Goal: Task Accomplishment & Management: Use online tool/utility

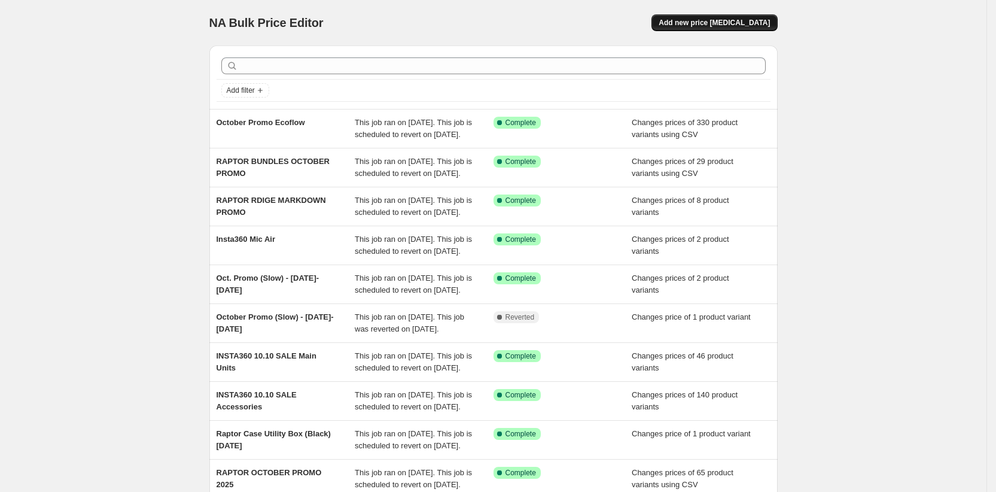
click at [731, 25] on span "Add new price change job" at bounding box center [713, 23] width 111 height 10
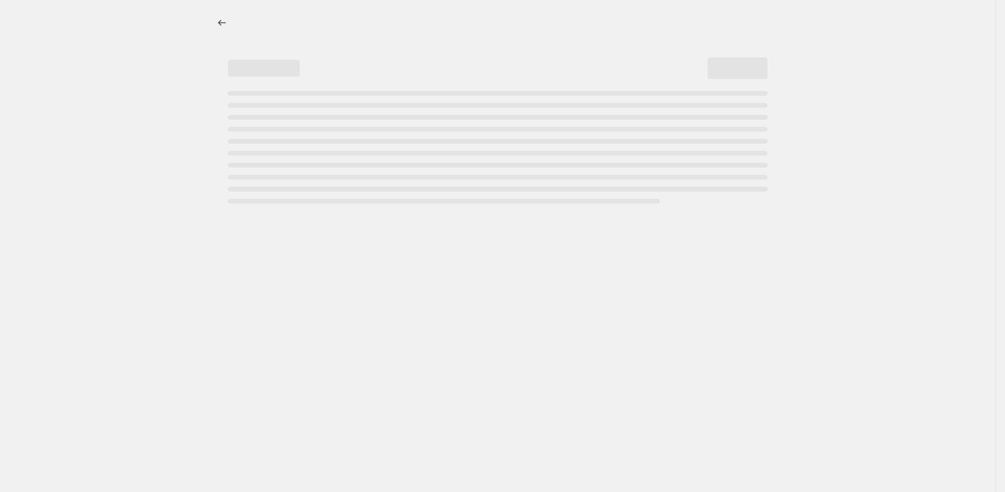
select select "percentage"
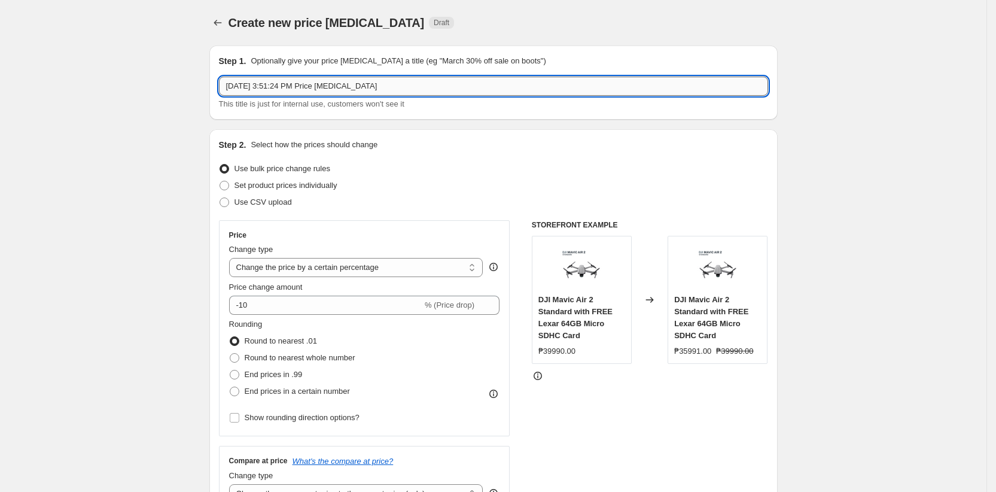
click at [340, 84] on input "Oct 13, 2025, 3:51:24 PM Price change job" at bounding box center [493, 86] width 549 height 19
type input "Yaber October Promo (October 15-31)"
click at [257, 184] on span "Set product prices individually" at bounding box center [285, 185] width 103 height 9
click at [220, 181] on input "Set product prices individually" at bounding box center [219, 181] width 1 height 1
radio input "true"
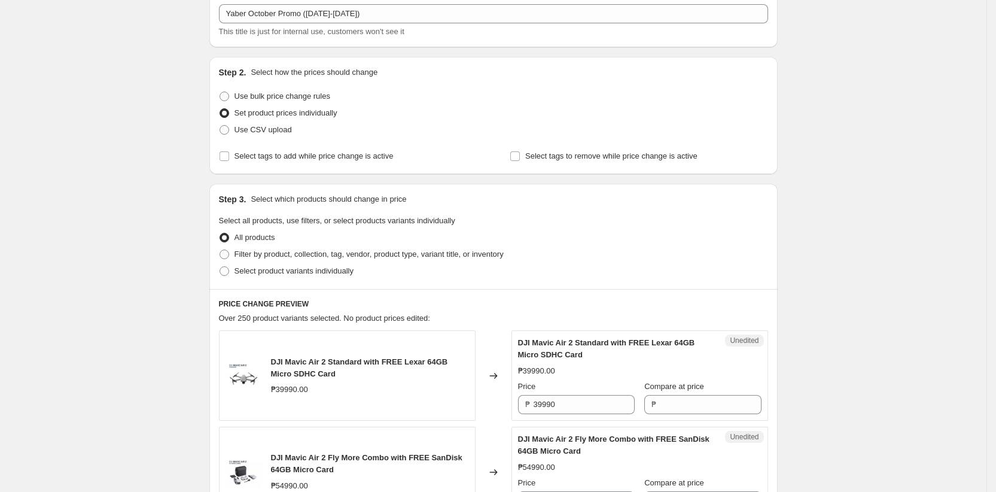
scroll to position [84, 0]
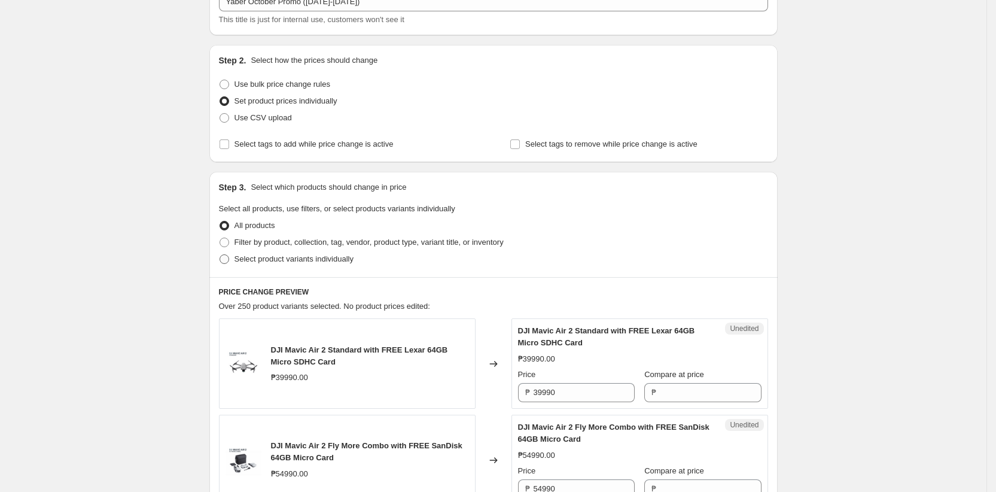
click at [243, 258] on span "Select product variants individually" at bounding box center [293, 258] width 119 height 9
click at [220, 255] on input "Select product variants individually" at bounding box center [219, 254] width 1 height 1
radio input "true"
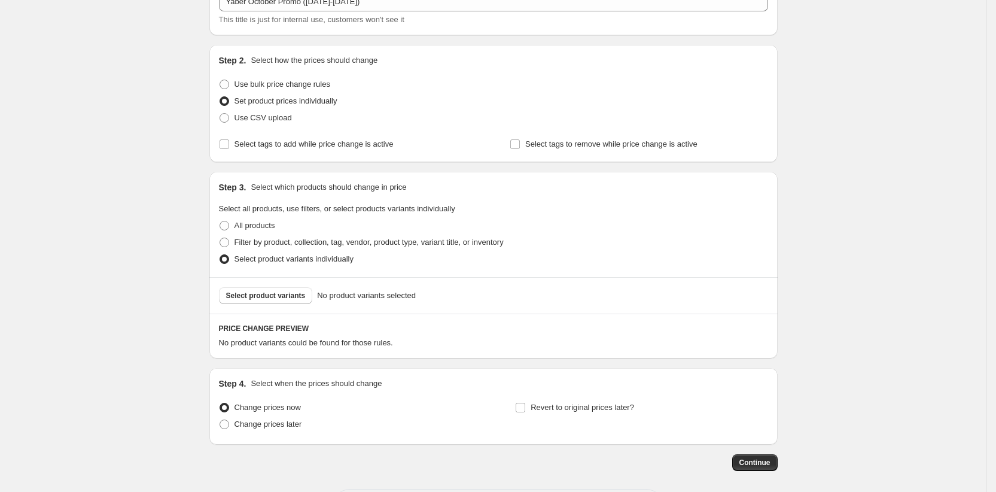
scroll to position [137, 0]
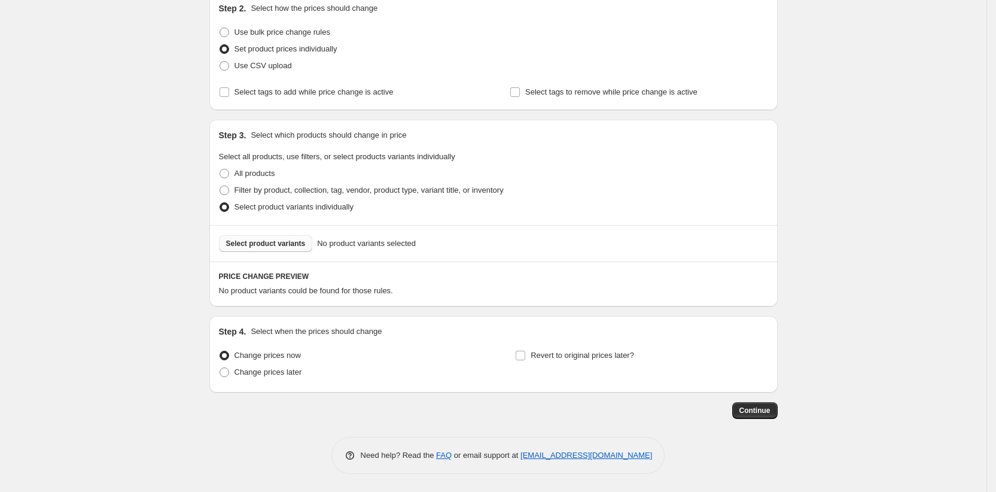
click at [264, 247] on span "Select product variants" at bounding box center [266, 244] width 80 height 10
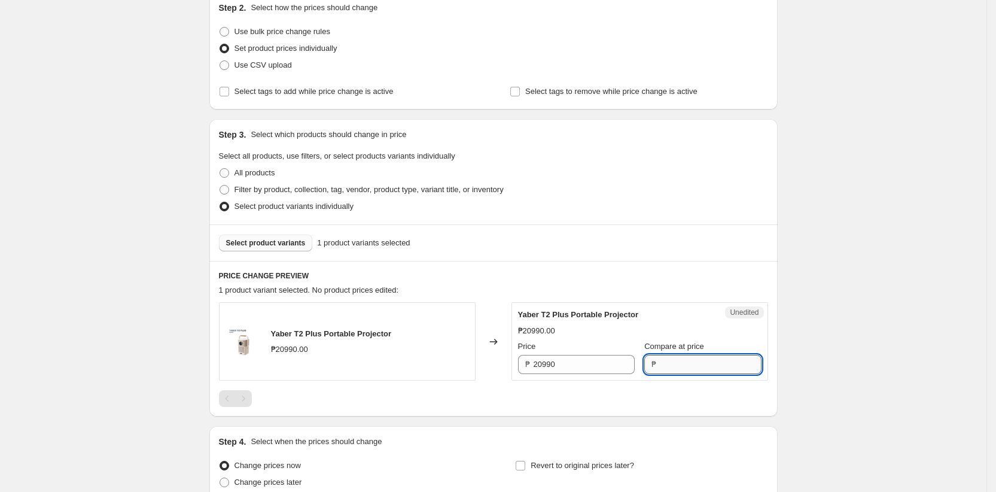
click at [665, 367] on input "Compare at price" at bounding box center [710, 364] width 101 height 19
type input "20990"
click at [603, 361] on input "20990" at bounding box center [583, 364] width 101 height 19
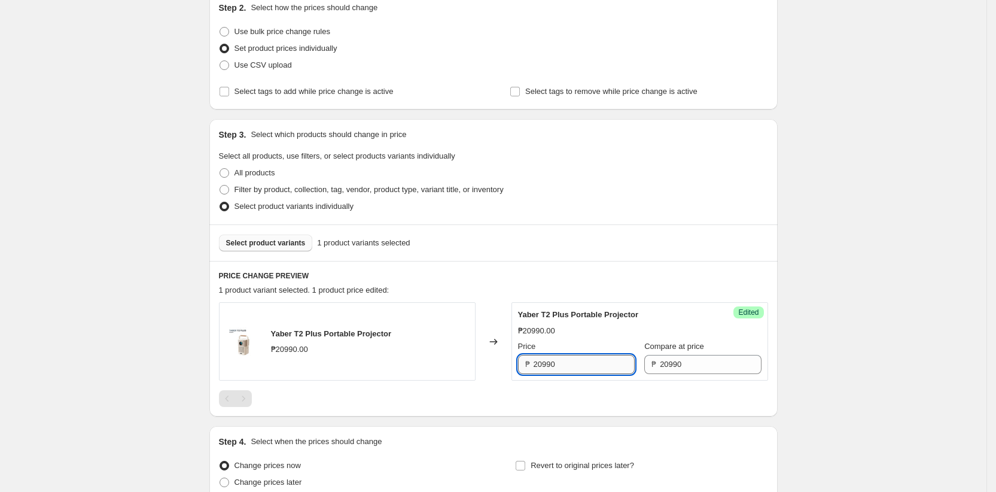
click at [603, 361] on input "20990" at bounding box center [583, 364] width 101 height 19
paste input "188"
type input "18890"
click at [545, 388] on div "Yaber T2 Plus Portable Projector ₱20990.00 Changed to Success Edited Yaber T2 P…" at bounding box center [493, 354] width 549 height 105
click at [150, 197] on div "Create new price change job. This page is ready Create new price change job Dra…" at bounding box center [493, 232] width 986 height 738
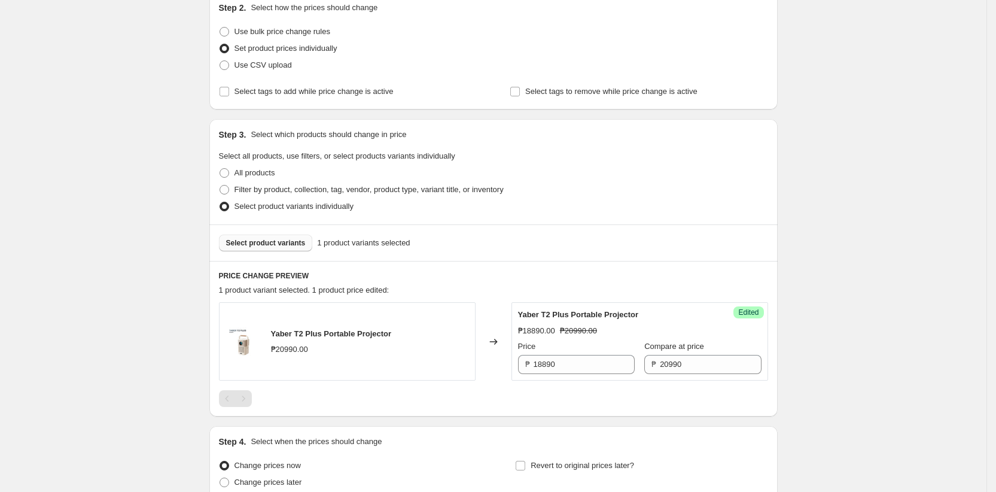
click at [248, 243] on span "Select product variants" at bounding box center [266, 243] width 80 height 10
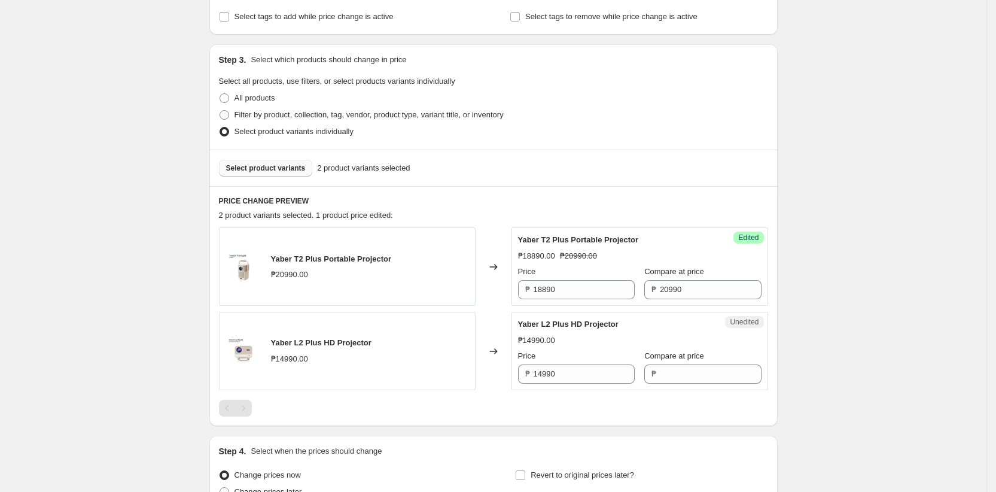
scroll to position [213, 0]
click at [677, 375] on input "Compare at price" at bounding box center [710, 371] width 101 height 19
type input "14990"
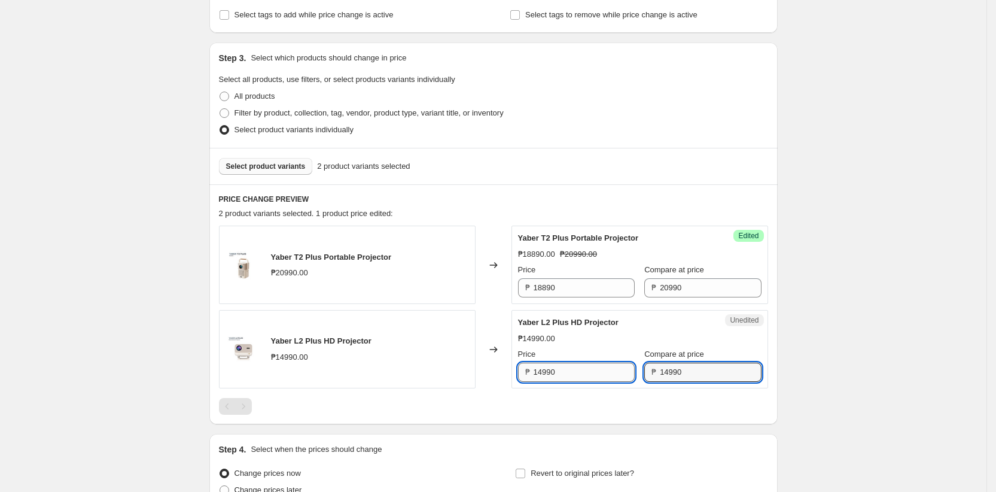
click at [585, 369] on input "14990" at bounding box center [583, 371] width 101 height 19
paste input "34"
type input "13490"
click at [509, 396] on div "Yaber T2 Plus Portable Projector ₱20990.00 Changed to Success Edited Yaber T2 P…" at bounding box center [493, 319] width 549 height 189
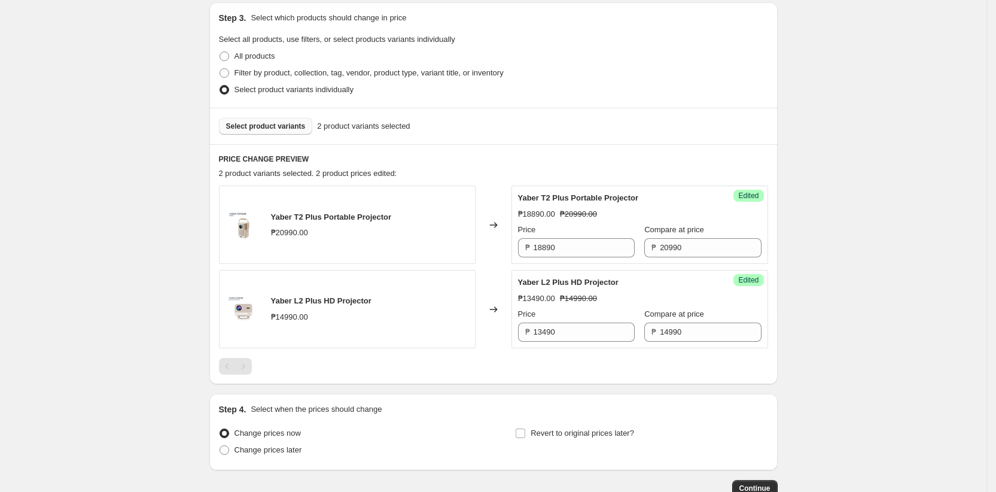
scroll to position [332, 0]
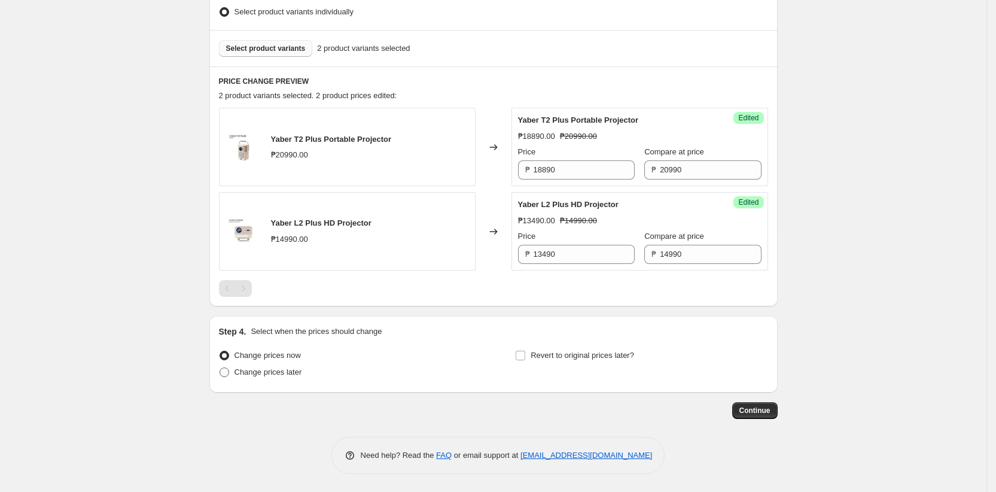
click at [295, 377] on span "Change prices later" at bounding box center [268, 372] width 68 height 12
click at [220, 368] on input "Change prices later" at bounding box center [219, 367] width 1 height 1
radio input "true"
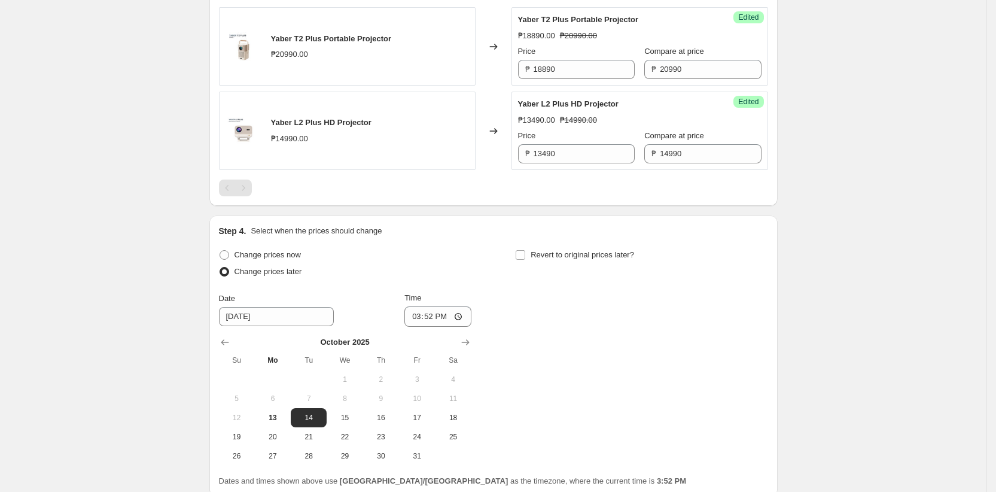
scroll to position [435, 0]
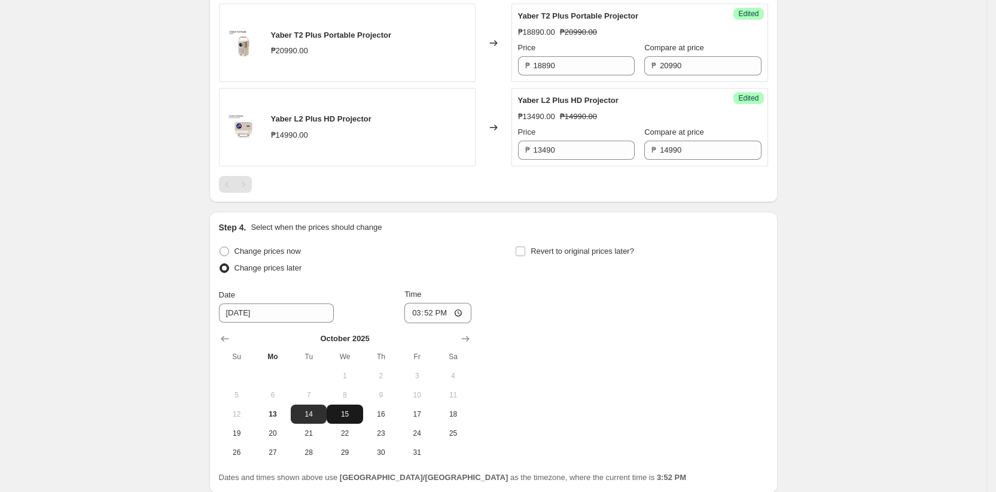
click at [344, 413] on span "15" at bounding box center [344, 414] width 26 height 10
type input "10/15/2025"
click at [421, 312] on input "15:52" at bounding box center [437, 313] width 67 height 20
click at [466, 313] on input "15:52" at bounding box center [437, 313] width 67 height 20
type input "00:00"
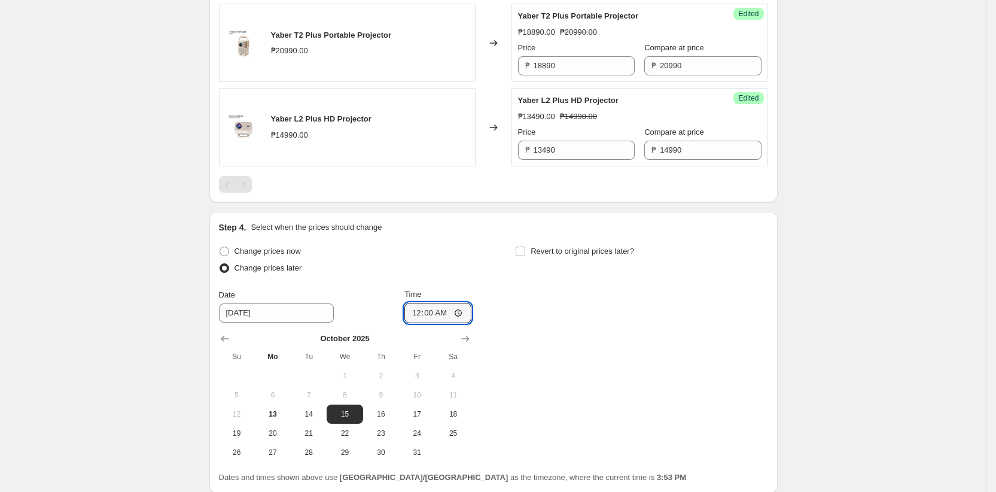
click at [559, 351] on div "Change prices now Change prices later Date 10/15/2025 Time 00:00 October 2025 S…" at bounding box center [493, 352] width 549 height 219
click at [525, 252] on input "Revert to original prices later?" at bounding box center [520, 251] width 10 height 10
checkbox input "true"
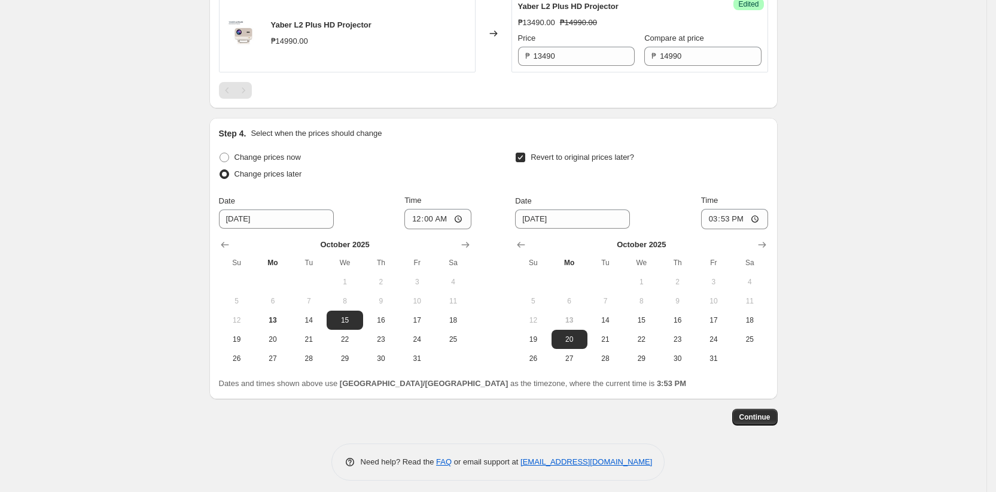
scroll to position [532, 0]
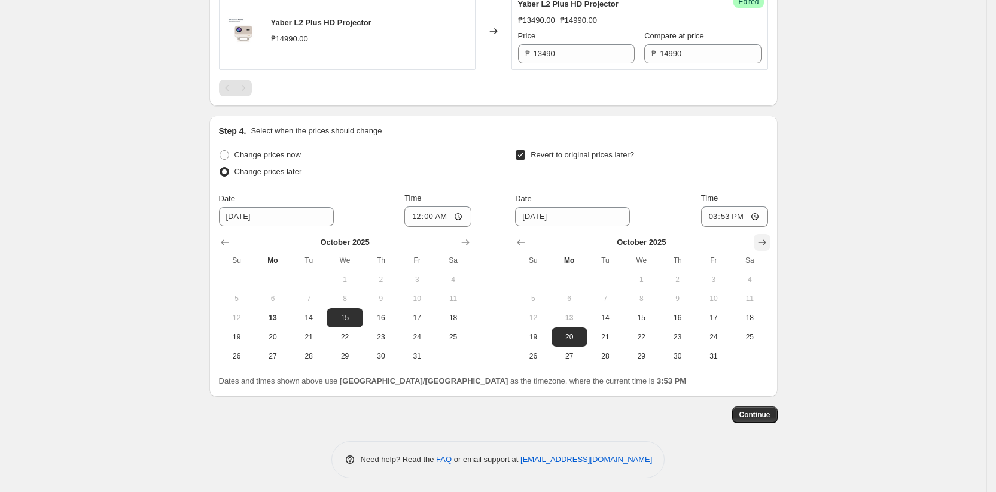
click at [765, 245] on icon "Show next month, November 2025" at bounding box center [762, 242] width 12 height 12
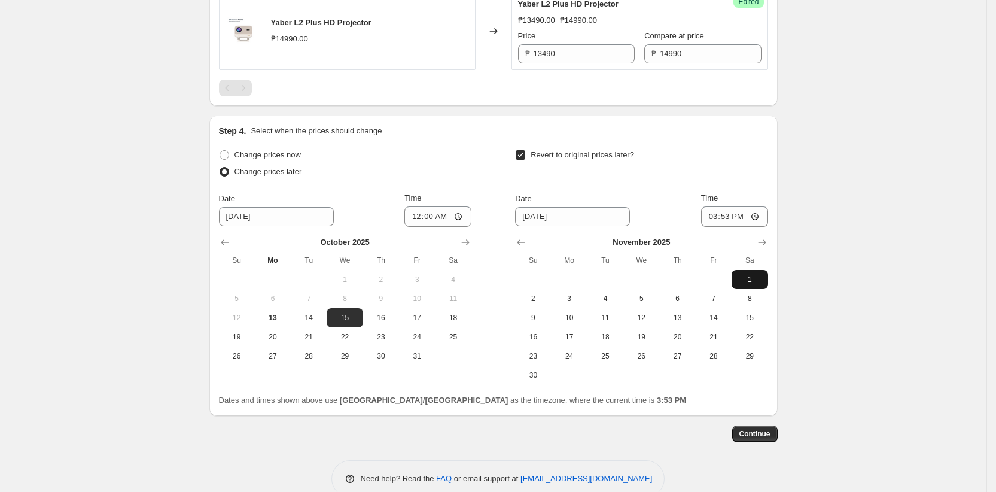
click at [752, 278] on span "1" at bounding box center [749, 279] width 26 height 10
type input "11/1/2025"
click at [721, 216] on input "15:53" at bounding box center [734, 216] width 67 height 20
click at [757, 217] on input "15:53" at bounding box center [734, 216] width 67 height 20
type input "00:00"
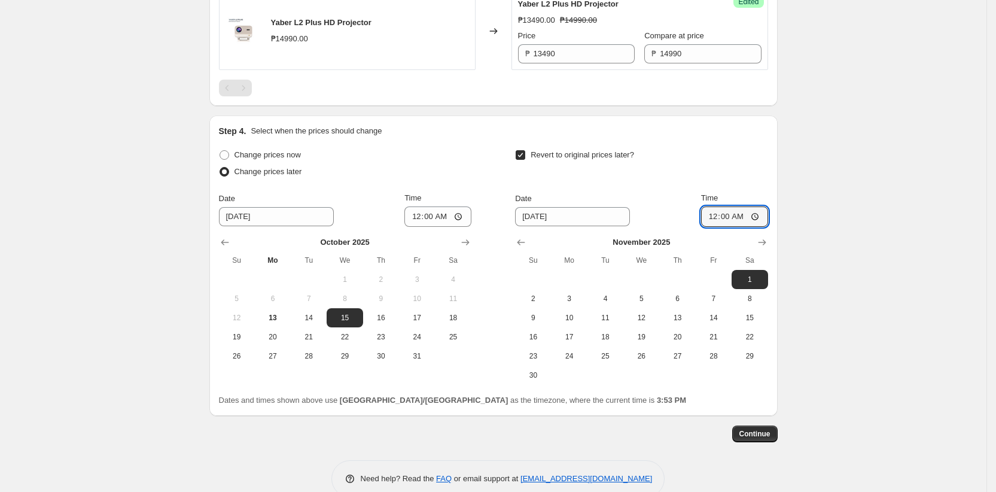
click at [652, 180] on div "Revert to original prices later?" at bounding box center [641, 164] width 252 height 36
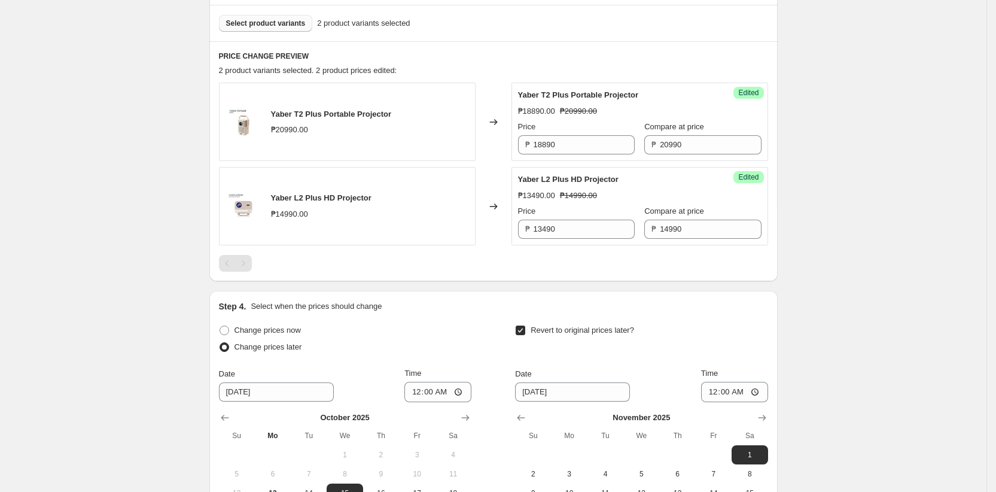
scroll to position [355, 0]
click at [131, 114] on div "Create new price change job. This page is ready Create new price change job Dra…" at bounding box center [493, 168] width 986 height 1046
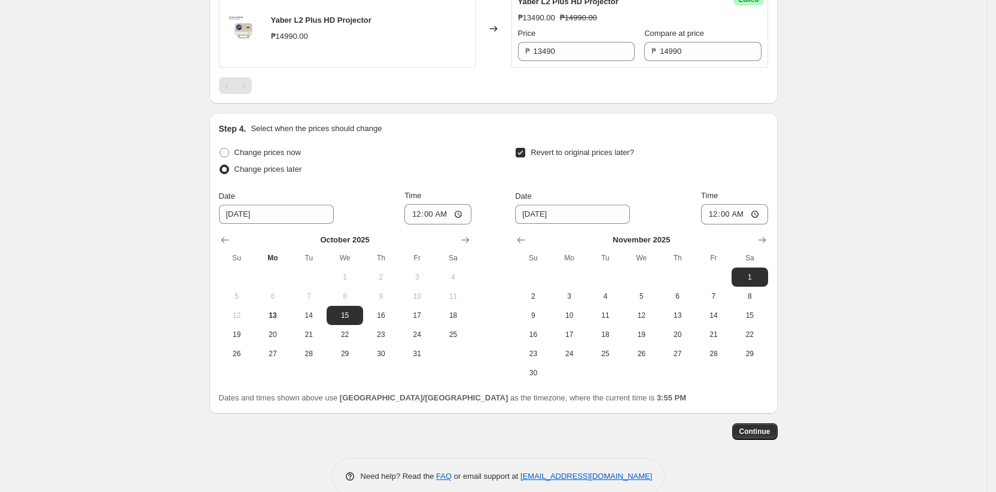
scroll to position [555, 0]
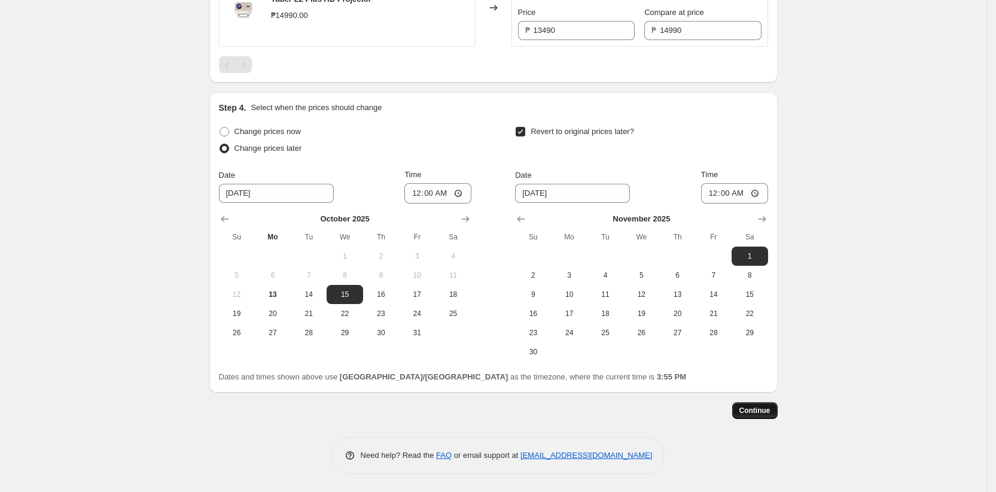
click at [762, 409] on span "Continue" at bounding box center [754, 410] width 31 height 10
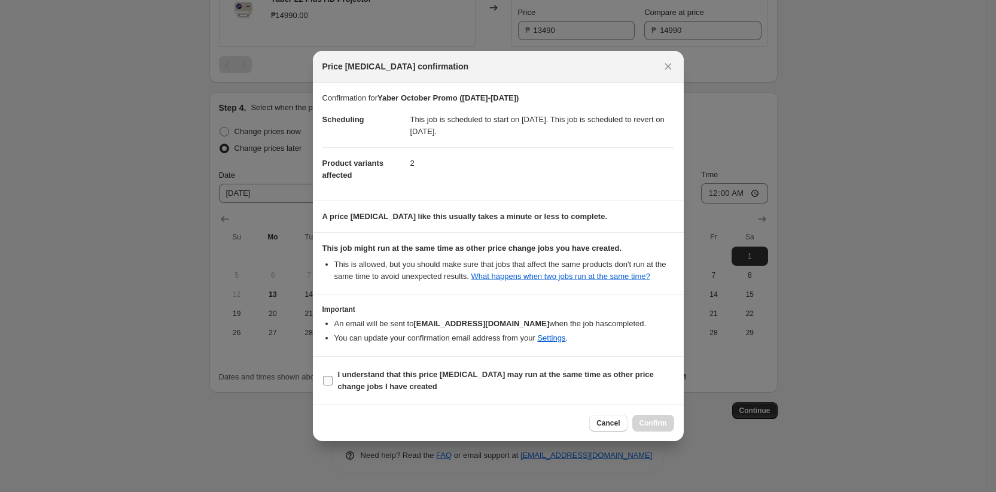
click at [361, 390] on b "I understand that this price change job may run at the same time as other price…" at bounding box center [496, 380] width 316 height 21
click at [332, 385] on input "I understand that this price change job may run at the same time as other price…" at bounding box center [328, 381] width 10 height 10
checkbox input "true"
click at [645, 428] on span "Confirm" at bounding box center [653, 423] width 28 height 10
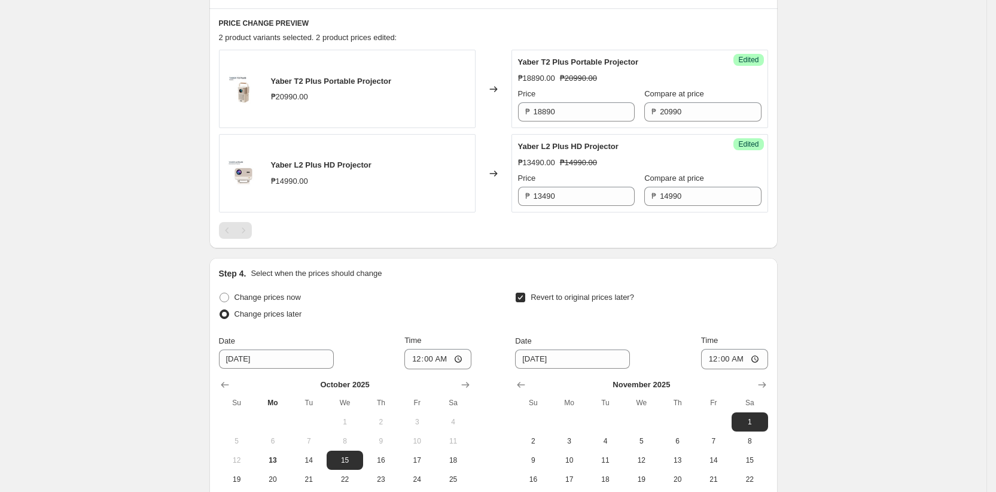
scroll to position [432, 0]
